Goal: Transaction & Acquisition: Purchase product/service

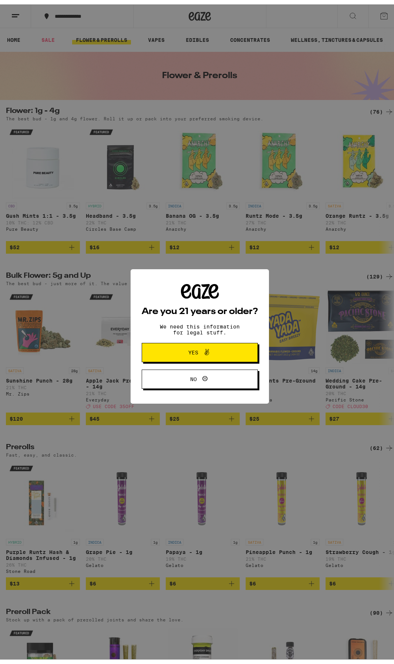
click at [210, 350] on span "Yes" at bounding box center [200, 348] width 56 height 10
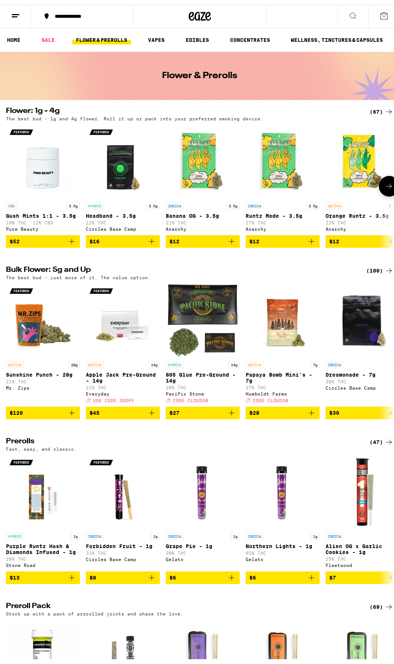
click at [387, 185] on icon at bounding box center [389, 181] width 9 height 9
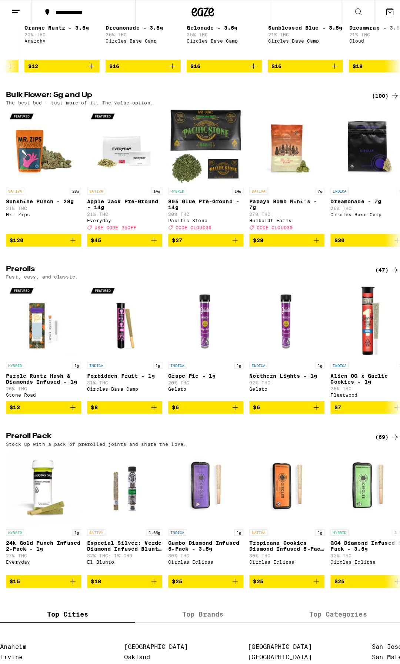
scroll to position [185, 0]
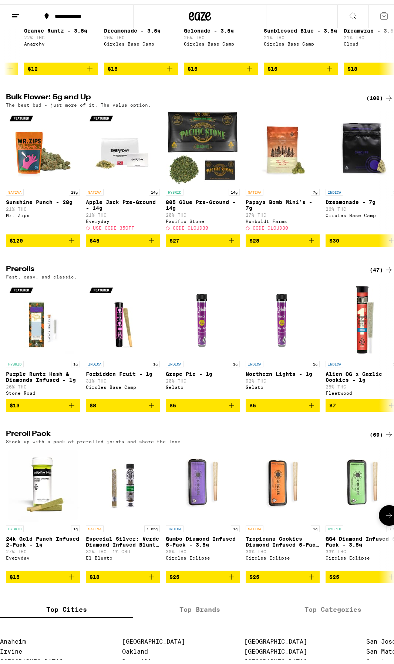
click at [132, 496] on img "Open page for Especial Silver: Verde Diamond Infused Blunt - 1.65g from El Blun…" at bounding box center [123, 480] width 74 height 74
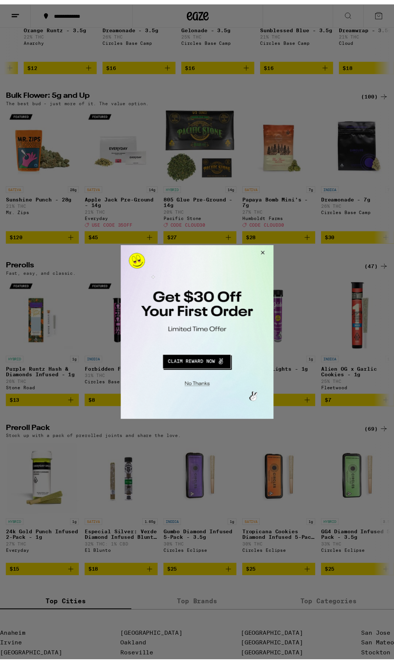
scroll to position [185, 0]
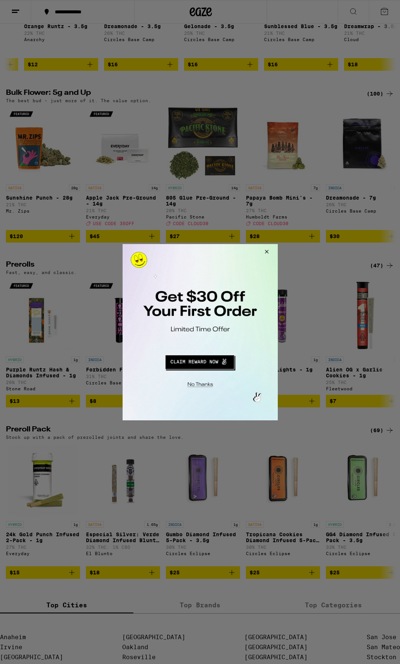
click at [260, 253] on button "Close Modal" at bounding box center [265, 253] width 20 height 18
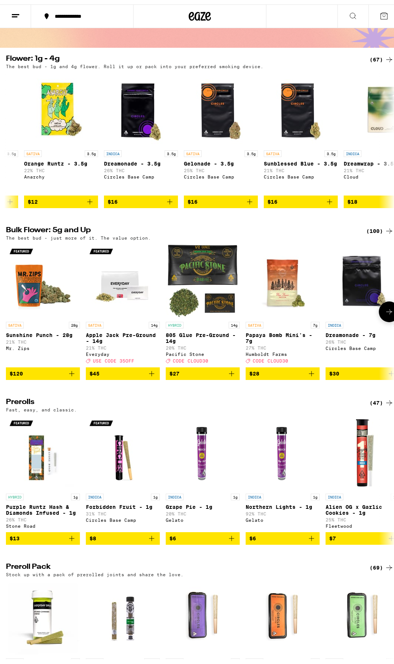
scroll to position [0, 0]
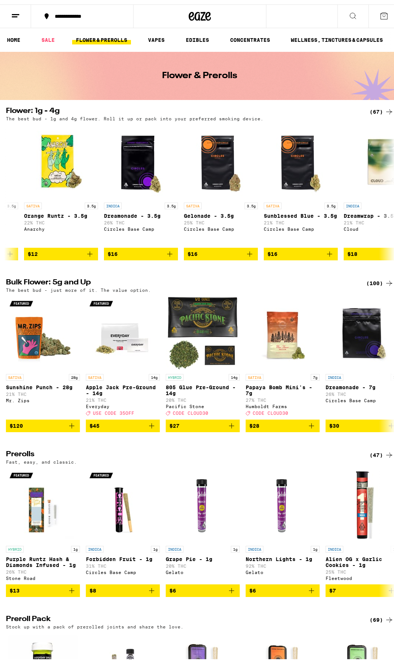
click at [160, 30] on ul "HOME SALE FLOWER & PREROLLS VAPES EDIBLES CONCENTRATES WELLNESS, TINCTURES & CA…" at bounding box center [200, 36] width 400 height 24
click at [160, 32] on link "VAPES" at bounding box center [156, 35] width 24 height 9
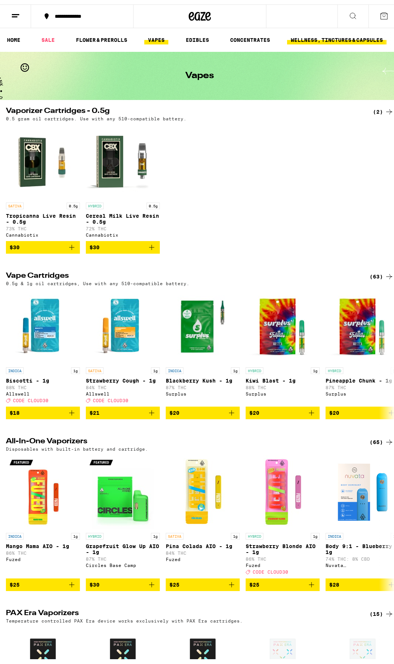
click at [309, 34] on link "WELLNESS, TINCTURES & CAPSULES" at bounding box center [337, 35] width 100 height 9
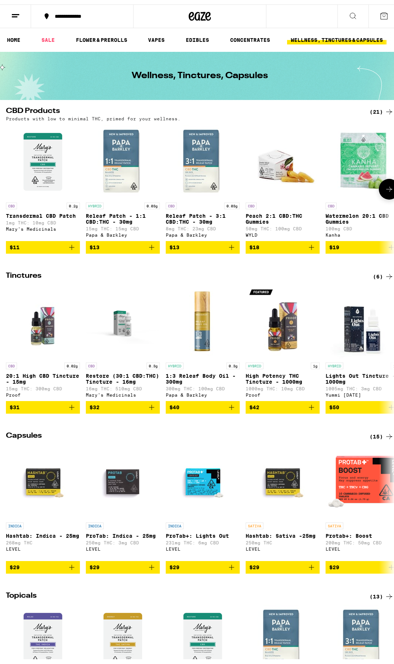
click at [385, 187] on icon at bounding box center [389, 184] width 9 height 9
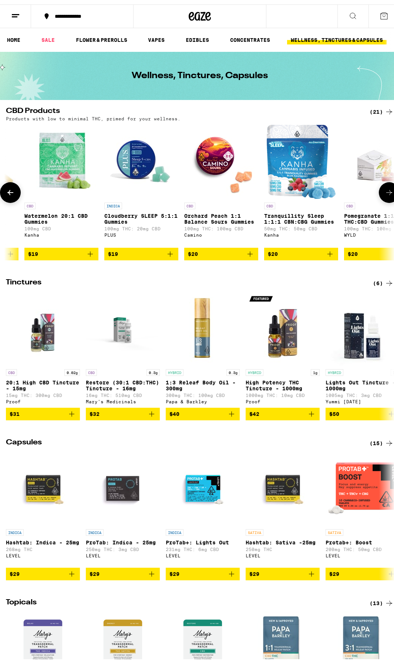
scroll to position [0, 302]
click at [380, 187] on button at bounding box center [389, 188] width 21 height 21
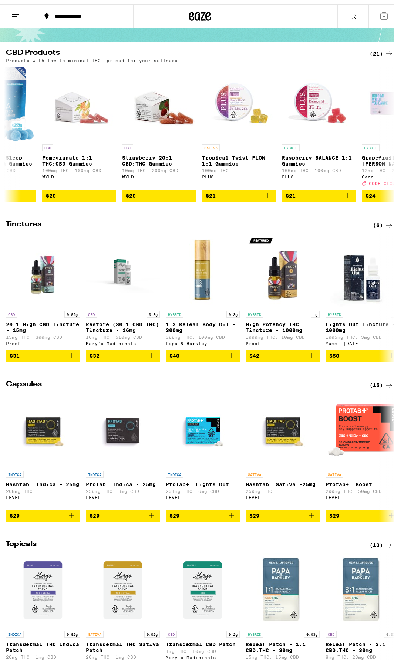
scroll to position [0, 0]
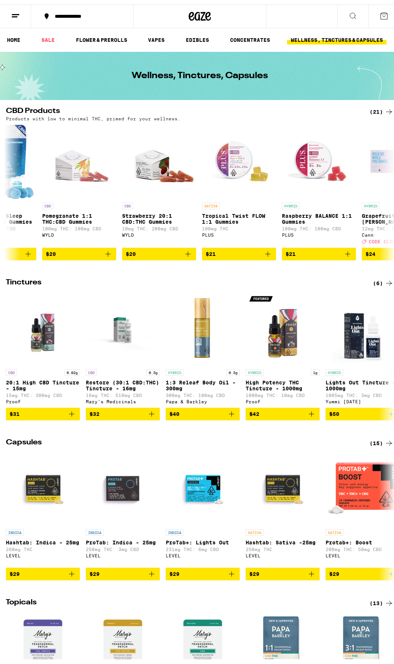
click at [372, 109] on div "(21)" at bounding box center [382, 107] width 24 height 9
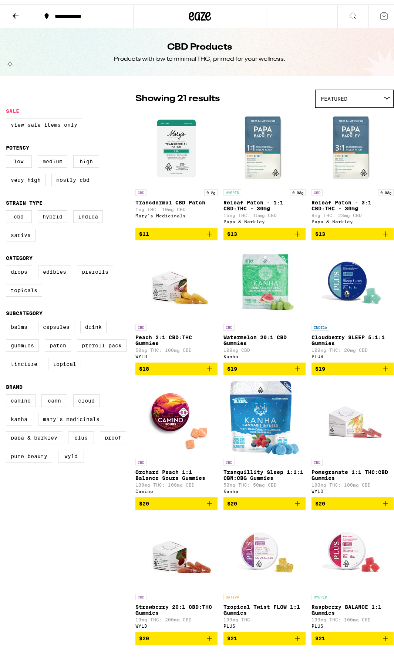
click at [18, 9] on icon at bounding box center [15, 11] width 9 height 9
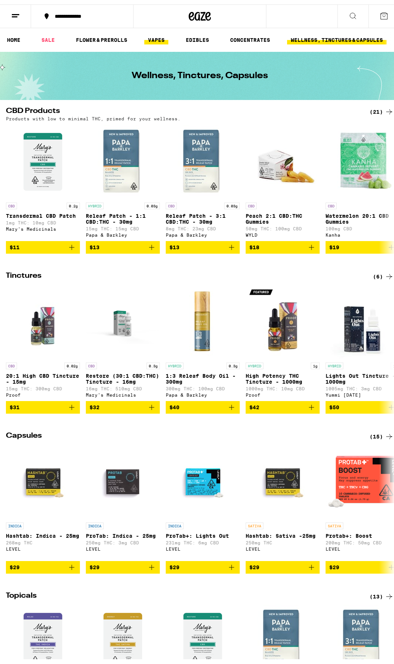
click at [158, 31] on link "VAPES" at bounding box center [156, 35] width 24 height 9
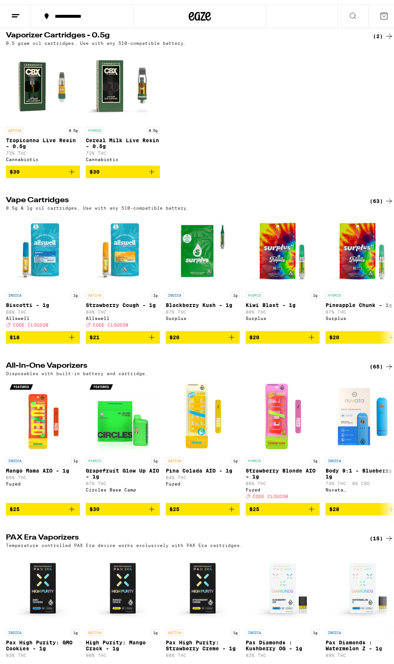
scroll to position [259, 0]
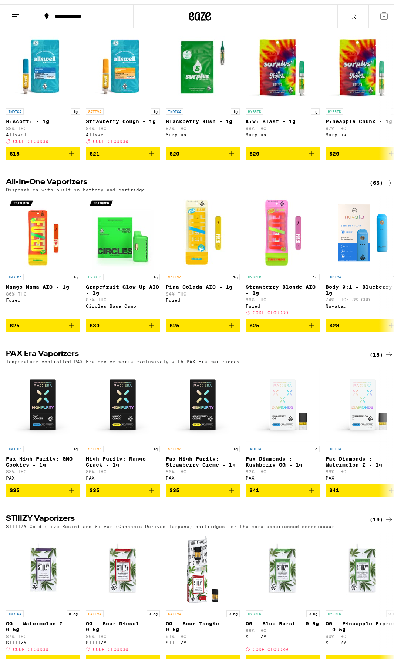
click at [371, 183] on div "(65)" at bounding box center [382, 178] width 24 height 9
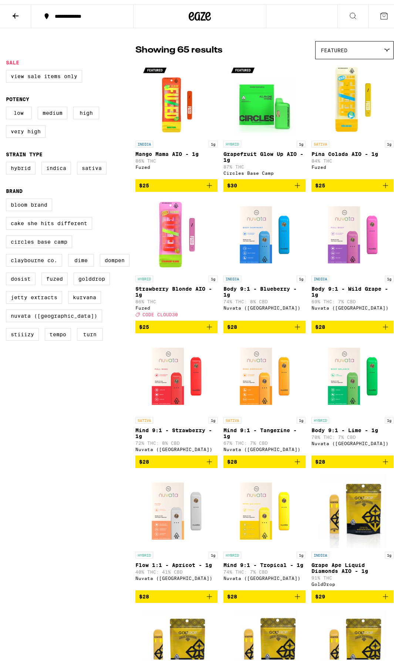
scroll to position [74, 0]
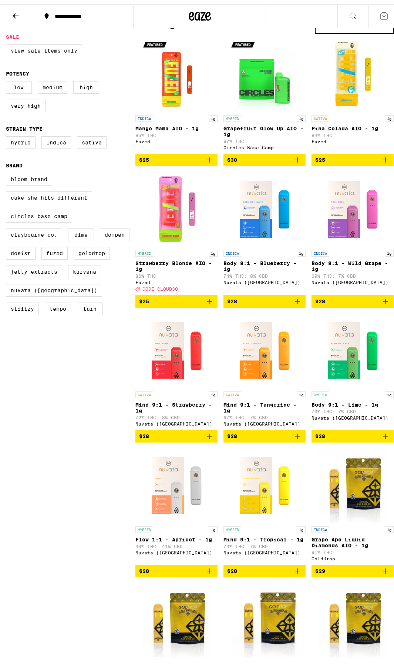
click at [19, 87] on label "Low" at bounding box center [19, 83] width 26 height 13
click at [8, 78] on input "Low" at bounding box center [7, 78] width 0 height 0
checkbox input "true"
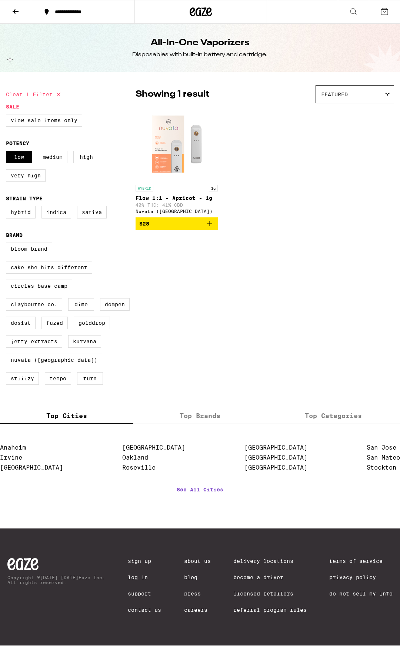
click at [20, 11] on button at bounding box center [15, 11] width 31 height 23
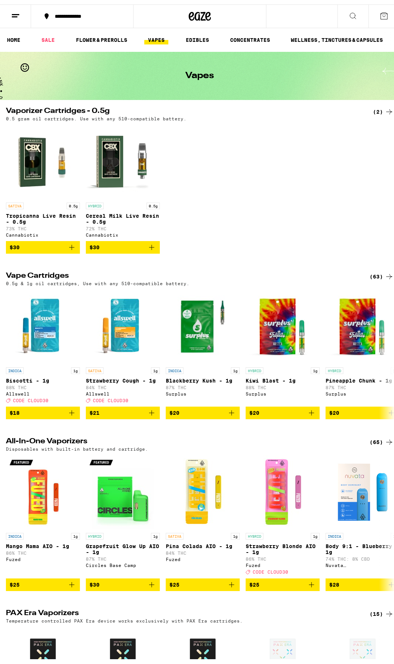
click at [349, 10] on icon at bounding box center [353, 11] width 9 height 9
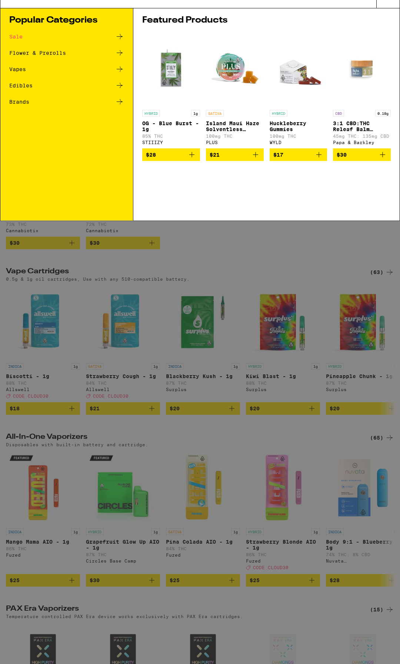
click at [190, 14] on input "Search for Products" at bounding box center [198, 12] width 355 height 7
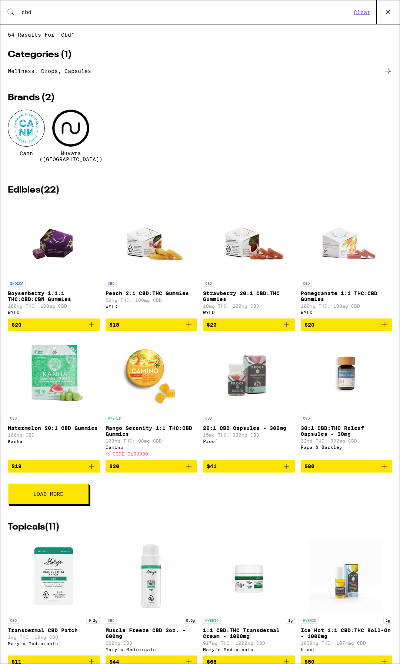
type input "cbd"
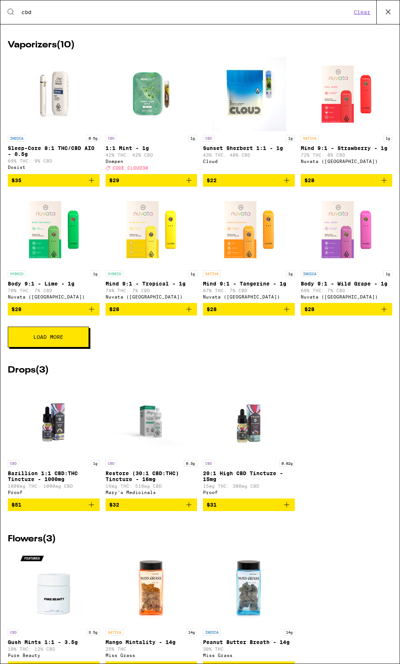
scroll to position [780, 0]
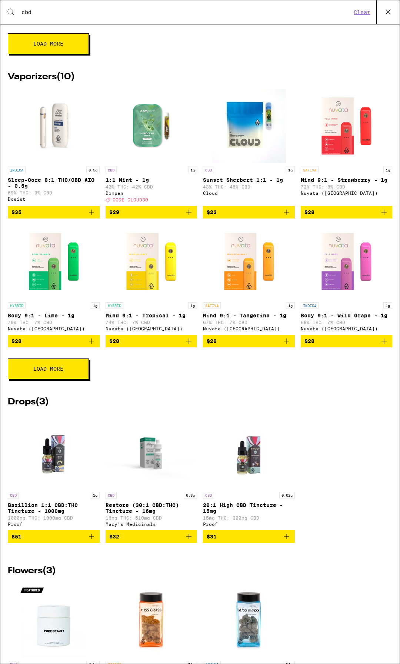
click at [59, 390] on div "Vaporizers ( 10 ) INDICA 0.5g Sleep-Core 8:1 THC/CBD AIO - 0.5g 69% THC: 9% CBD…" at bounding box center [200, 227] width 384 height 325
click at [57, 371] on span "Load More" at bounding box center [48, 368] width 30 height 5
